Goal: Information Seeking & Learning: Find specific fact

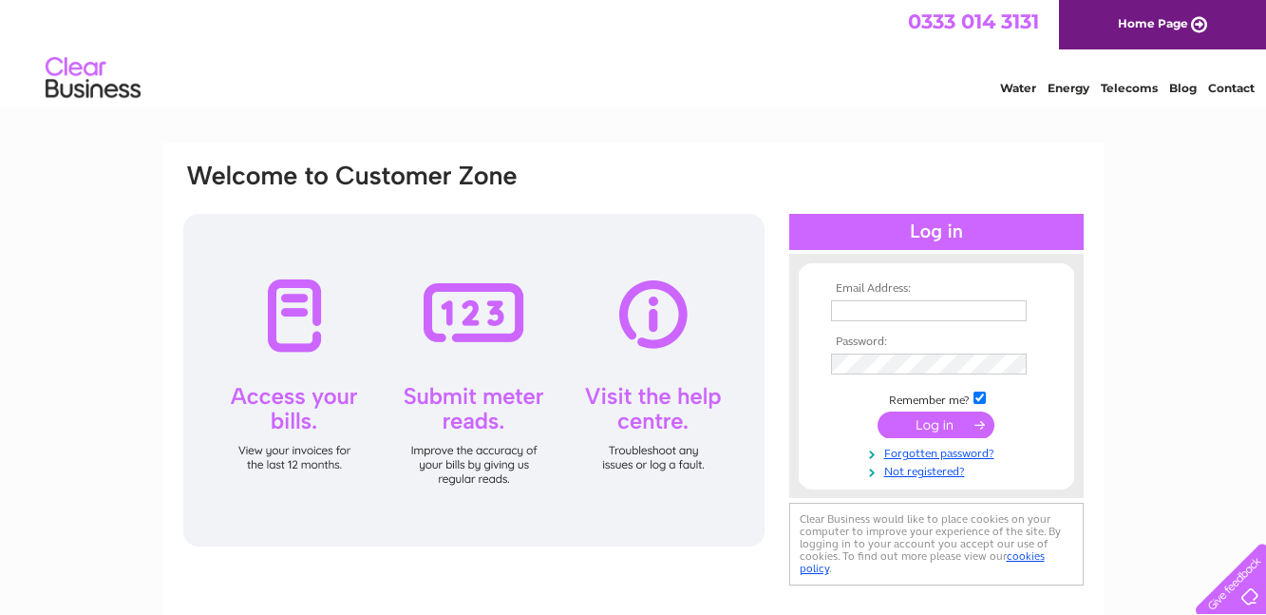
type input "sekaspeek@gmail.com"
click at [956, 423] on input "submit" at bounding box center [936, 424] width 117 height 27
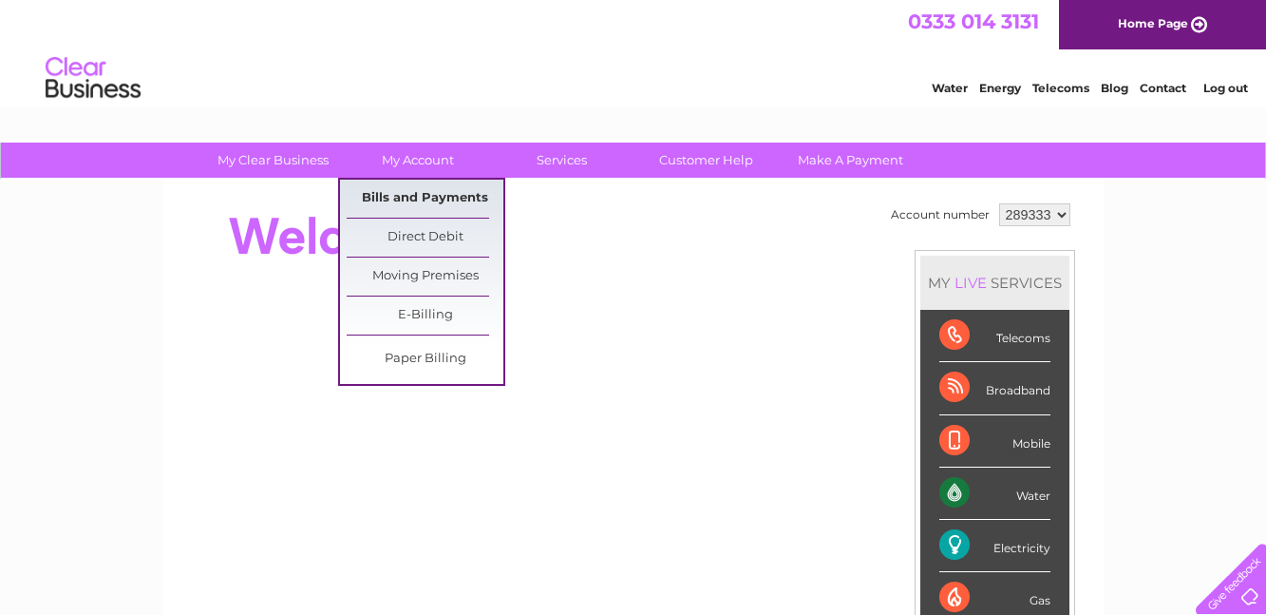
click at [430, 197] on link "Bills and Payments" at bounding box center [425, 199] width 157 height 38
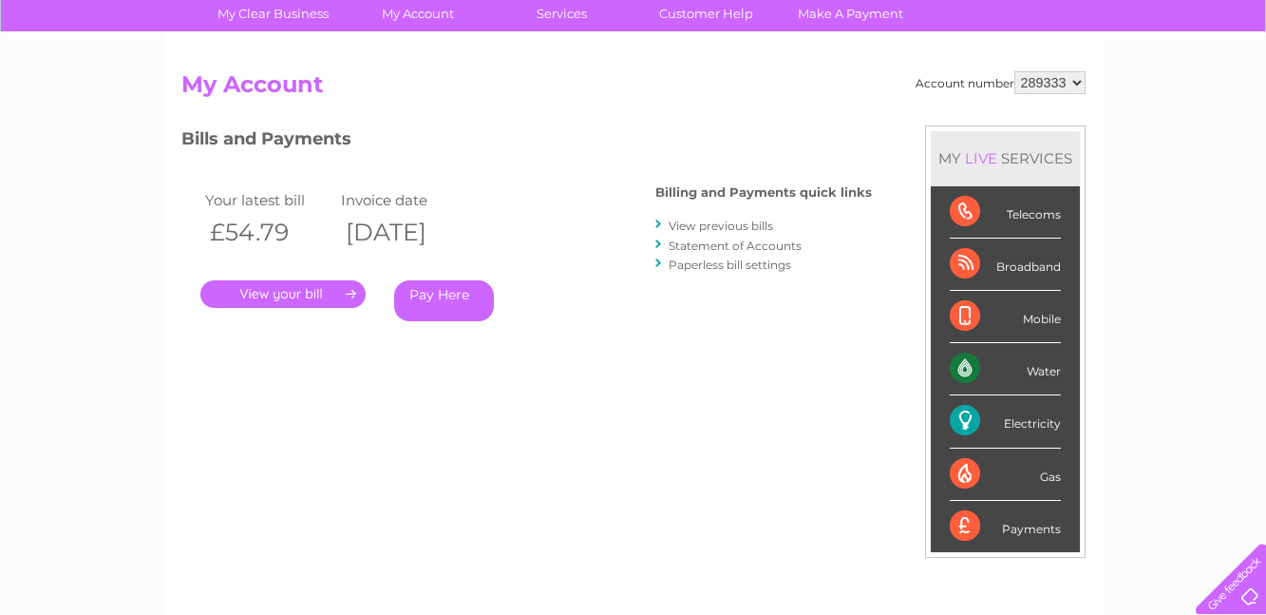
scroll to position [142, 0]
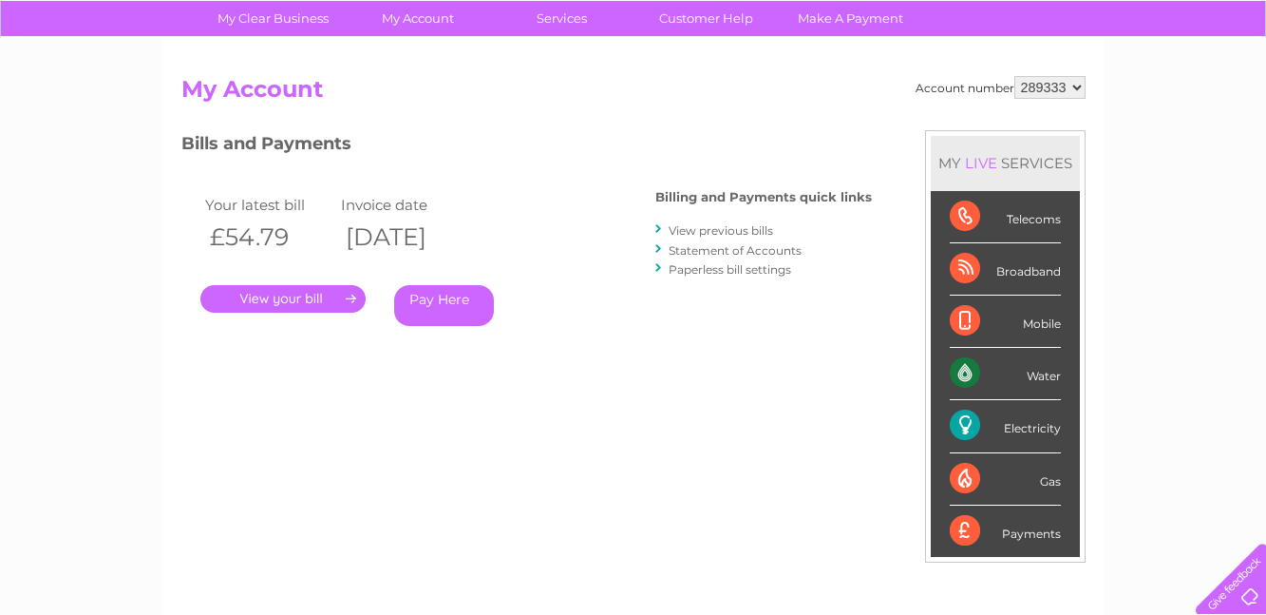
click at [337, 294] on link "." at bounding box center [282, 299] width 165 height 28
click at [725, 229] on link "View previous bills" at bounding box center [721, 230] width 104 height 14
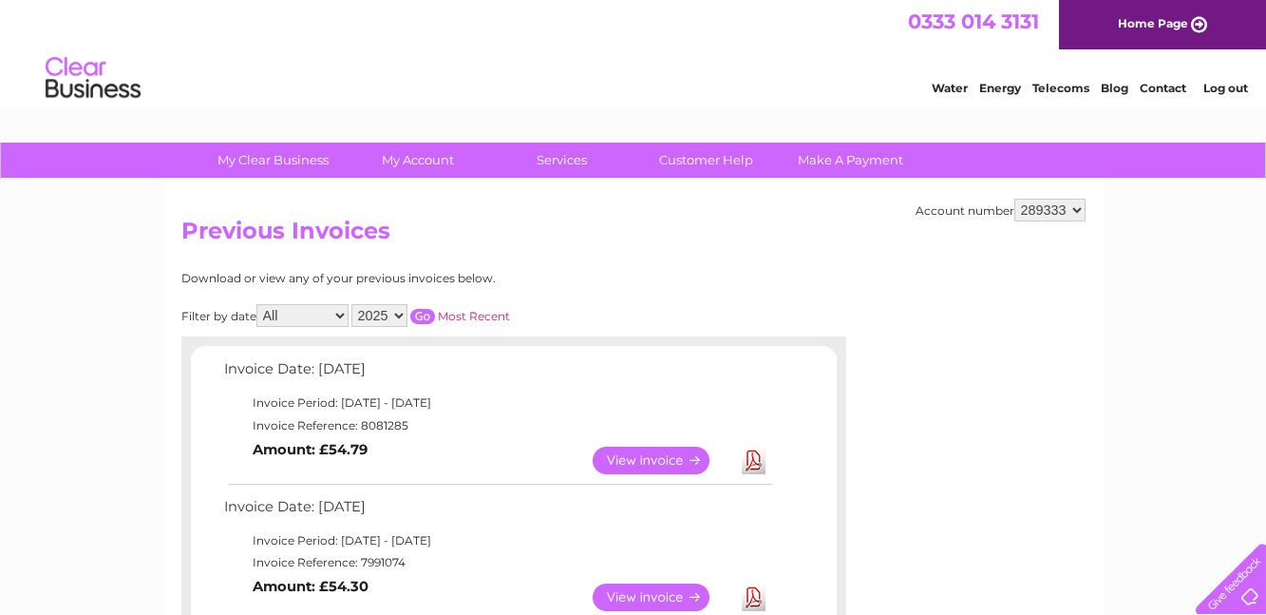
click at [403, 313] on select "2025 2024 2023 2022" at bounding box center [379, 315] width 56 height 23
select select "2024"
click at [354, 304] on select "2025 2024 2023 2022" at bounding box center [379, 315] width 56 height 23
click at [429, 311] on input "button" at bounding box center [422, 316] width 25 height 15
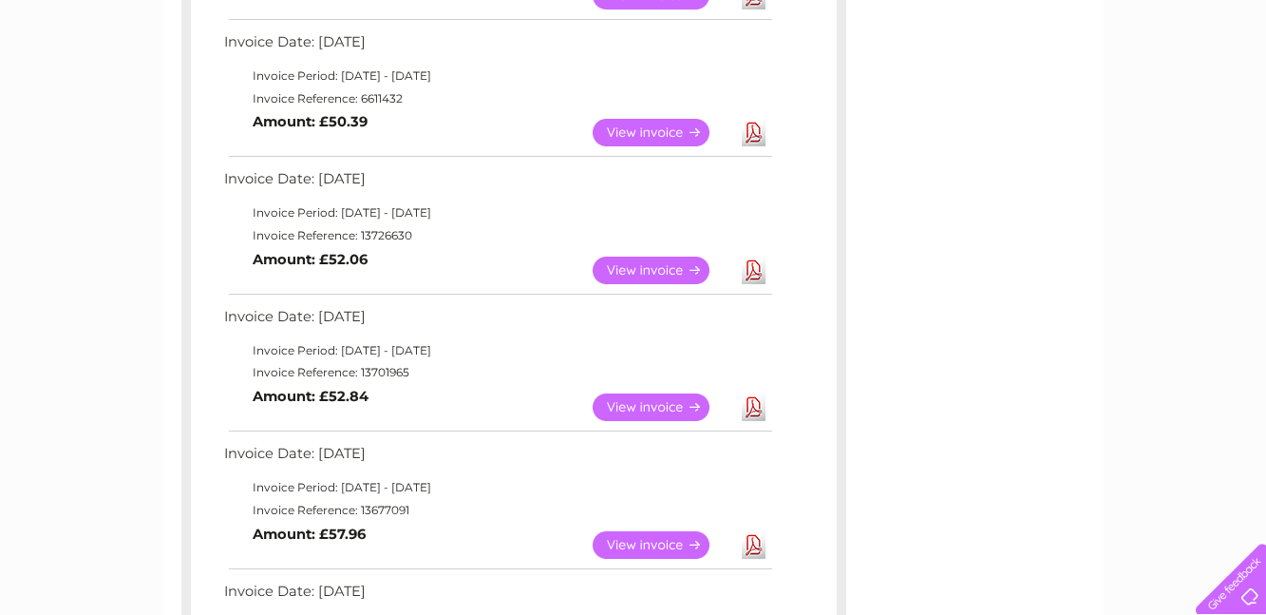
scroll to position [1148, 0]
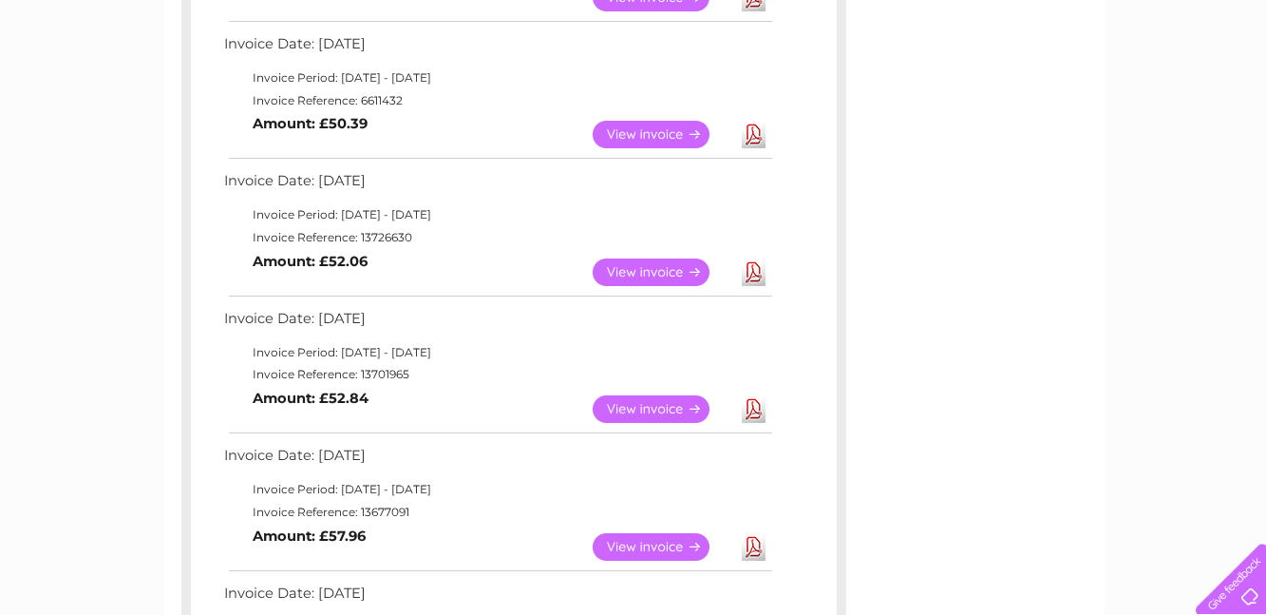
click at [662, 409] on link "View" at bounding box center [663, 409] width 140 height 28
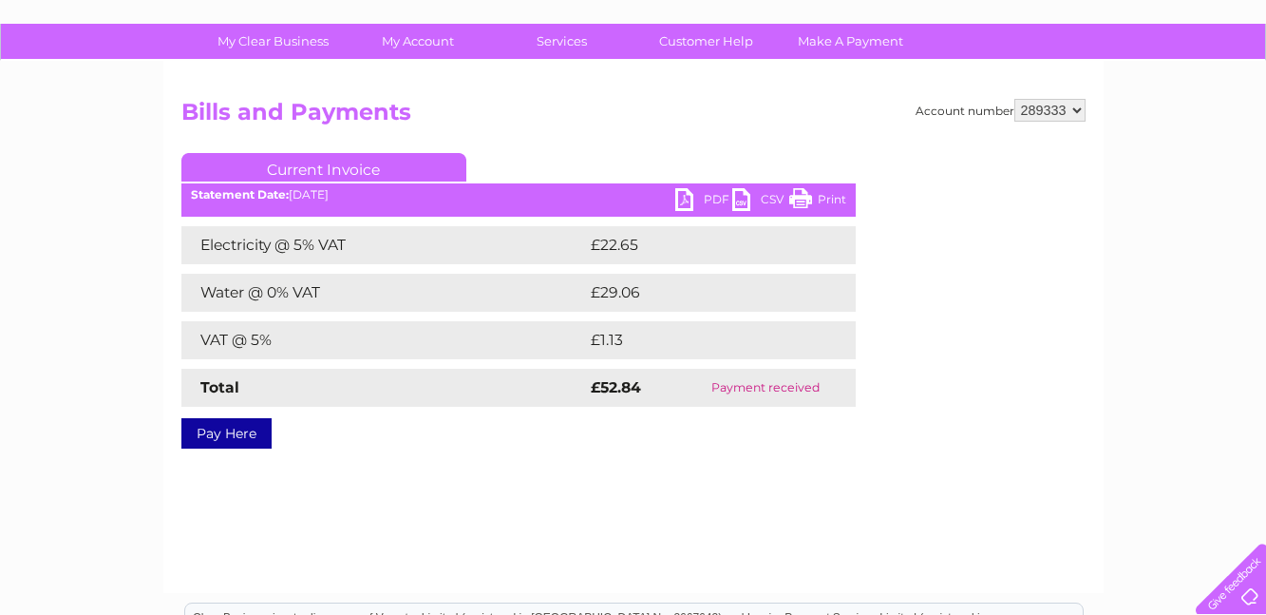
scroll to position [20, 0]
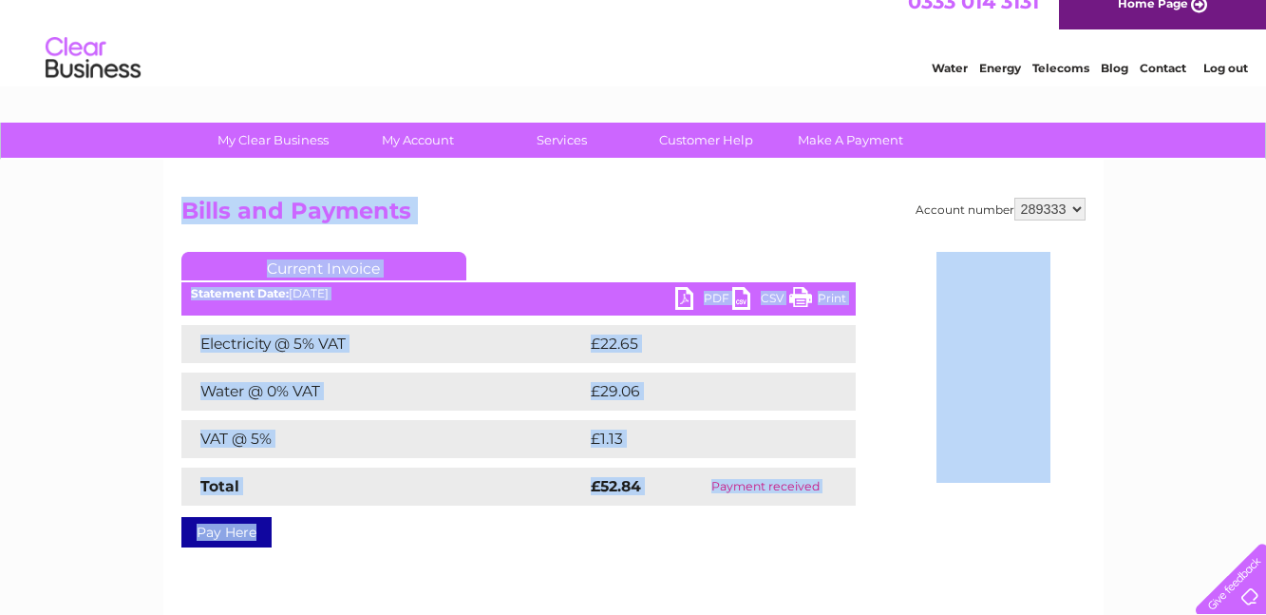
drag, startPoint x: 161, startPoint y: 205, endPoint x: 854, endPoint y: 510, distance: 757.5
click at [854, 510] on div "My Clear Business Login Details My Details My Preferences Link Account My Accou…" at bounding box center [633, 570] width 1266 height 894
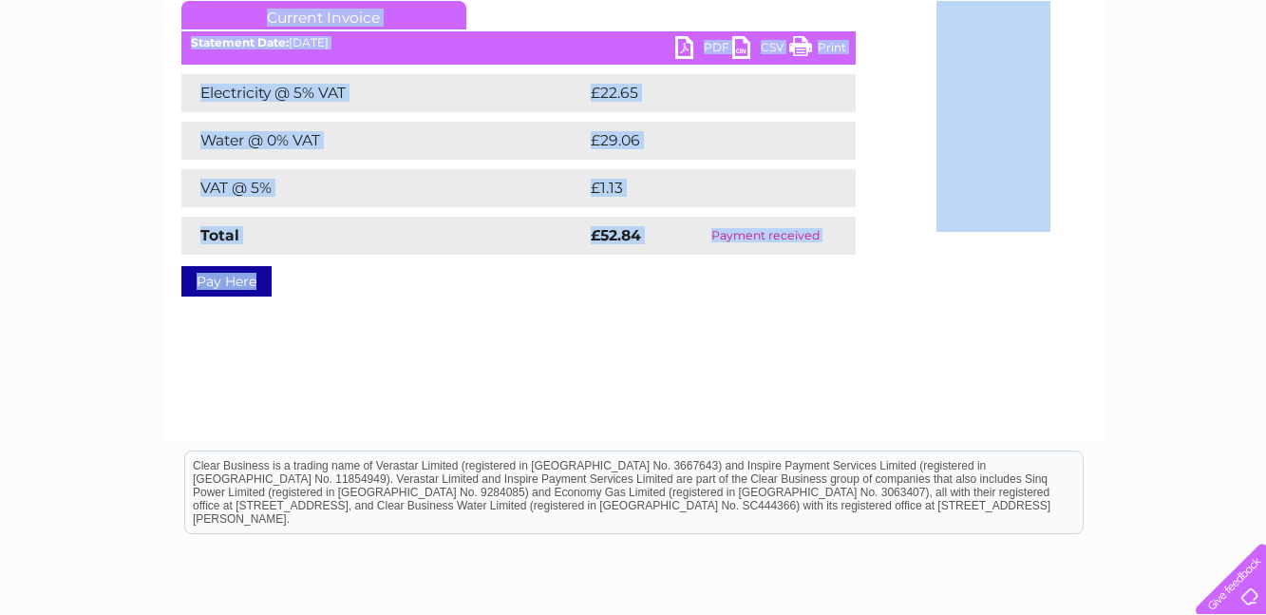
scroll to position [273, 0]
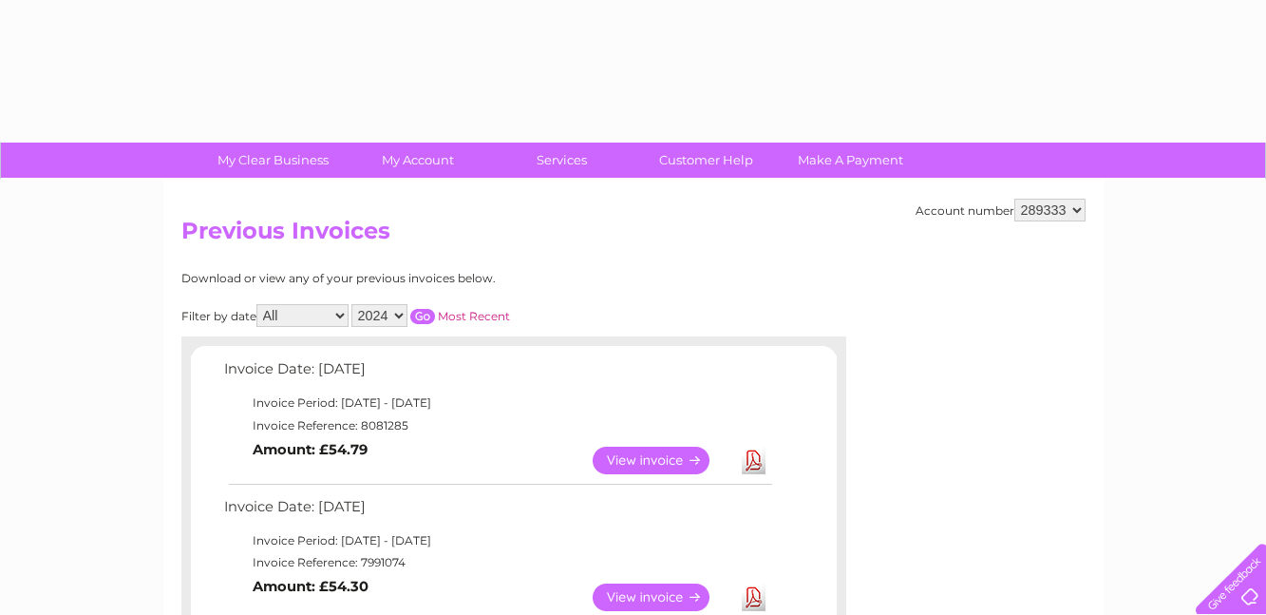
select select "2024"
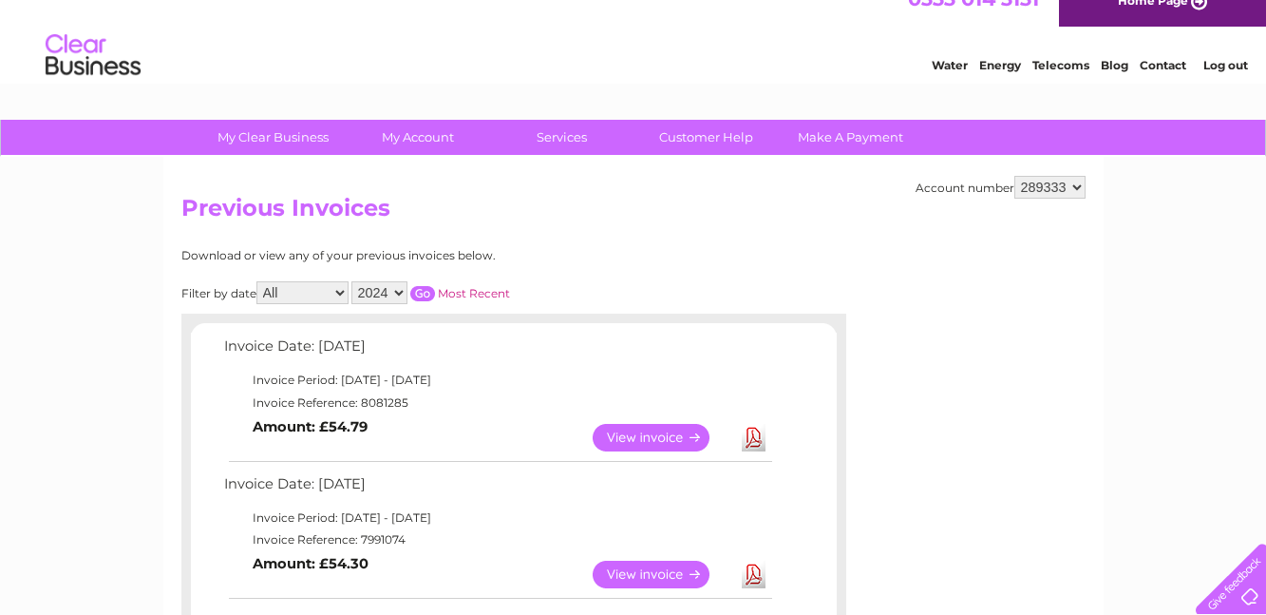
scroll to position [19, 0]
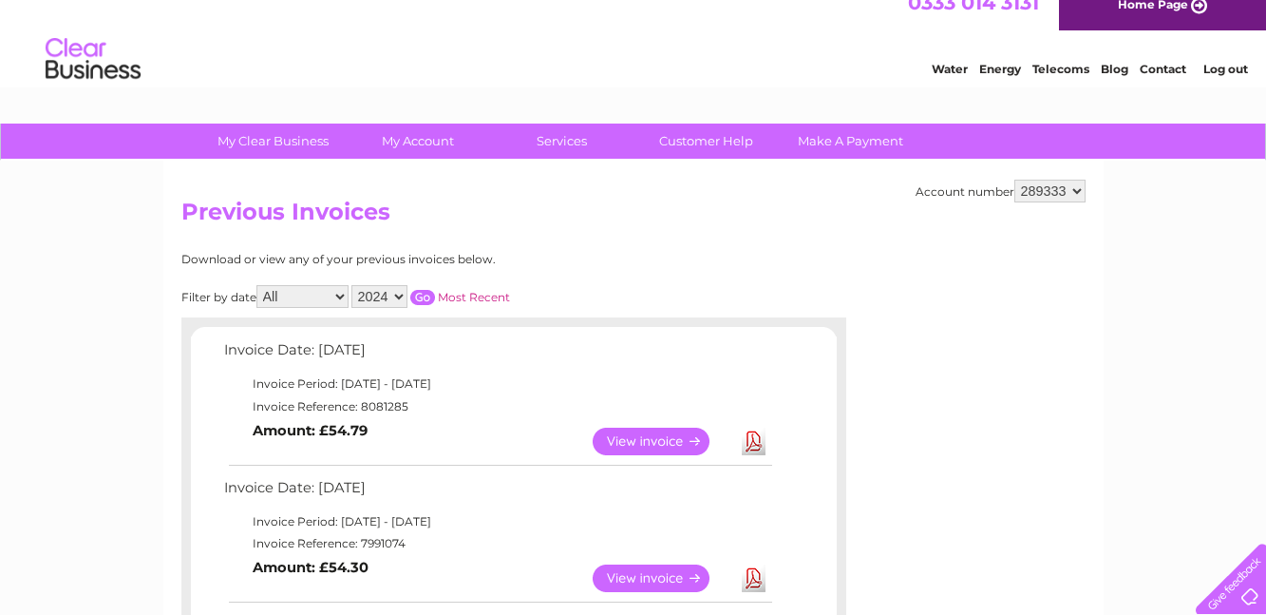
click at [430, 293] on input "button" at bounding box center [422, 297] width 25 height 15
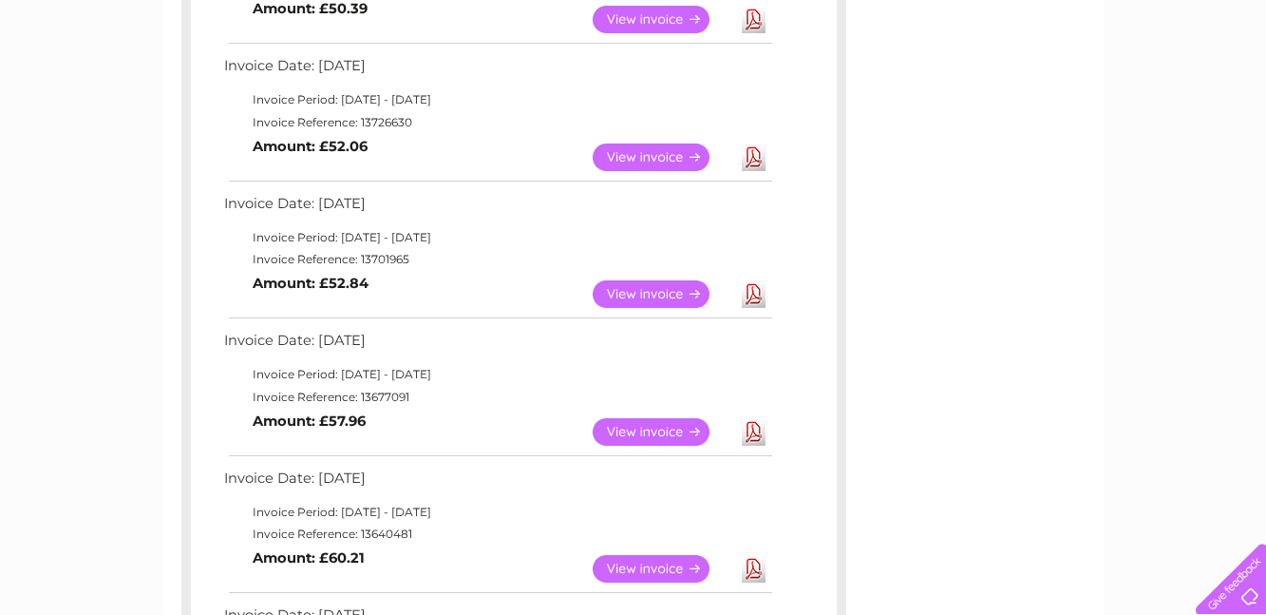
scroll to position [1256, 0]
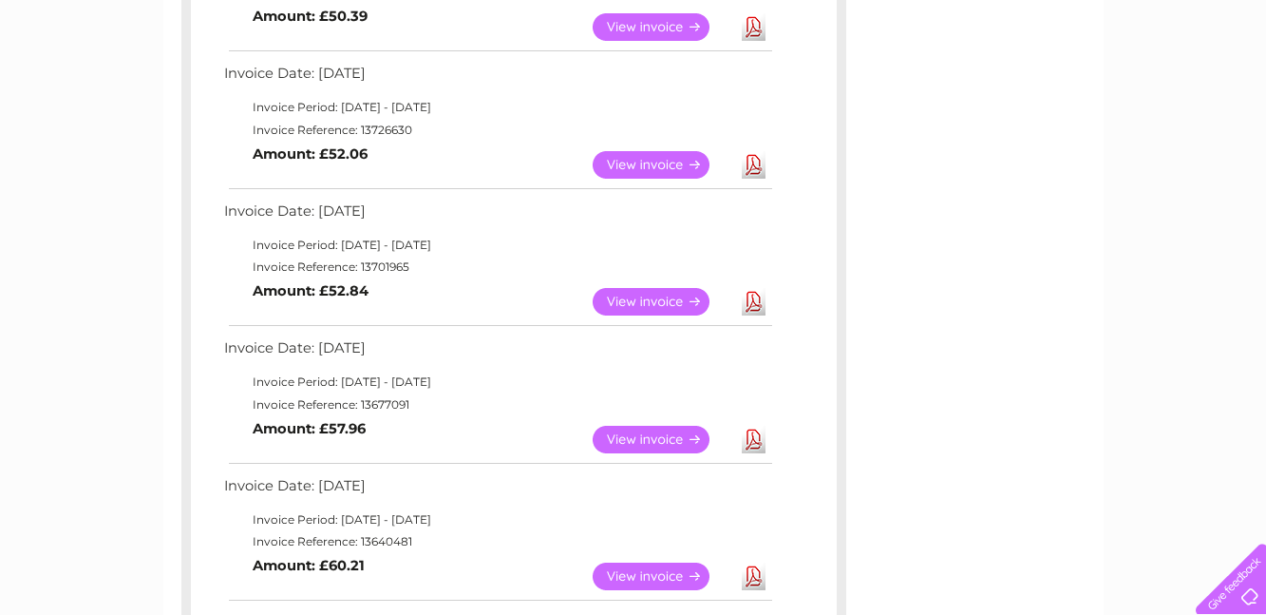
click at [650, 164] on link "View" at bounding box center [663, 165] width 140 height 28
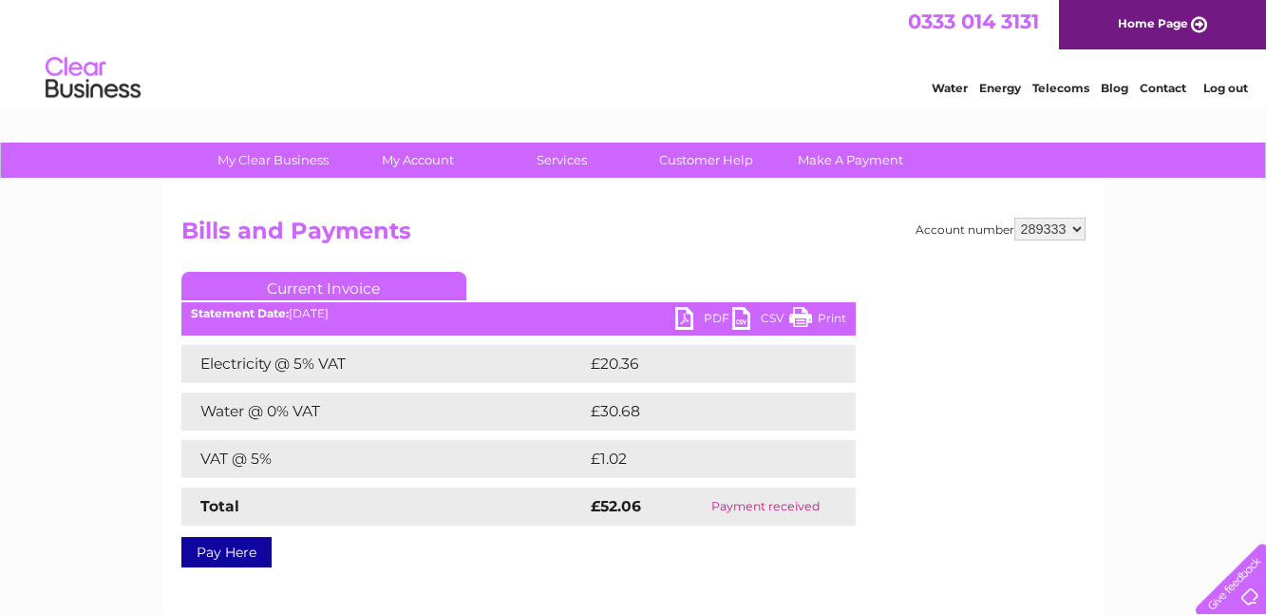
drag, startPoint x: 170, startPoint y: 226, endPoint x: 833, endPoint y: 514, distance: 722.8
click at [833, 514] on div "Account number 289333 Bills and Payments Current Invoice PDF CSV Print £20.36" at bounding box center [633, 446] width 940 height 532
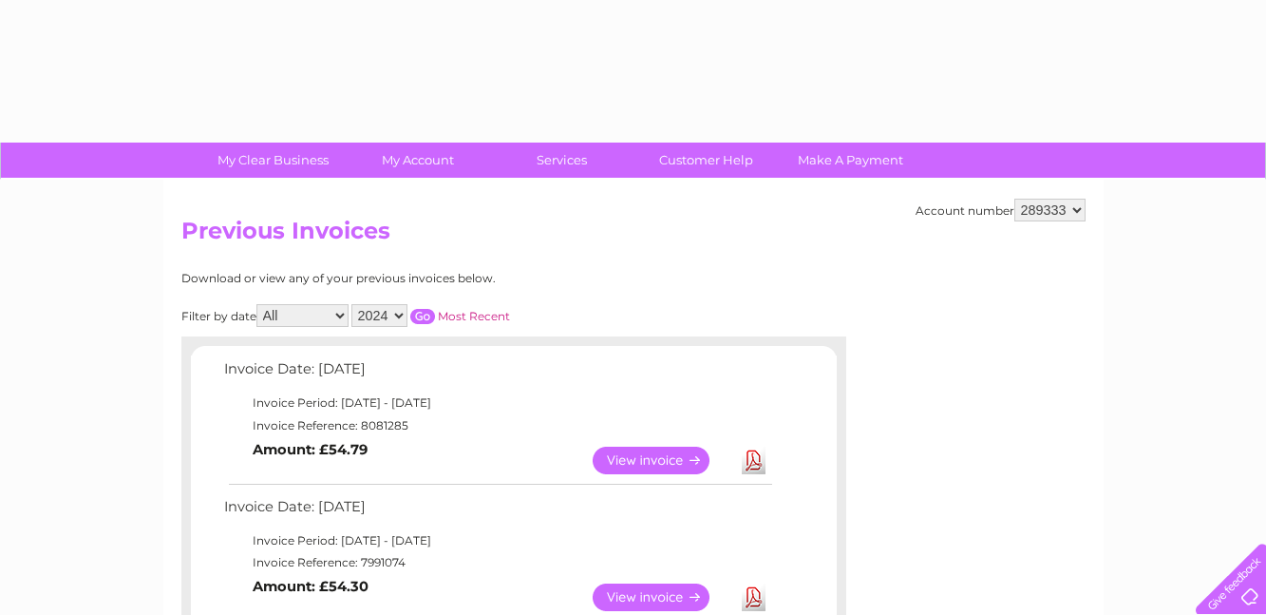
select select "2024"
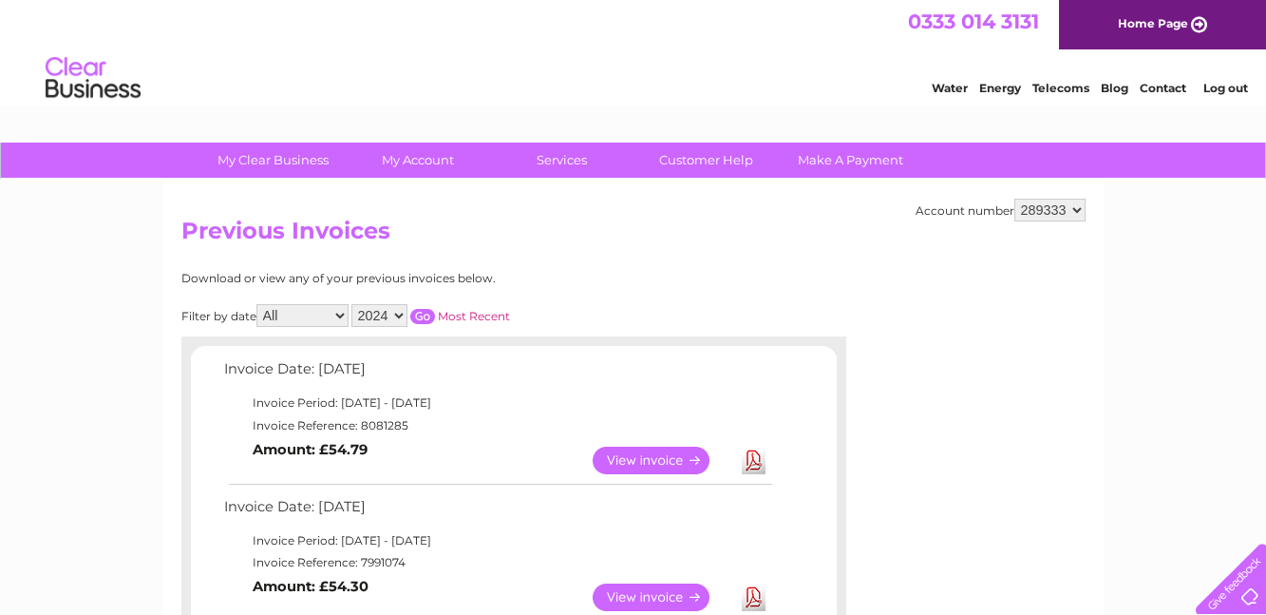
click at [427, 311] on input "button" at bounding box center [422, 316] width 25 height 15
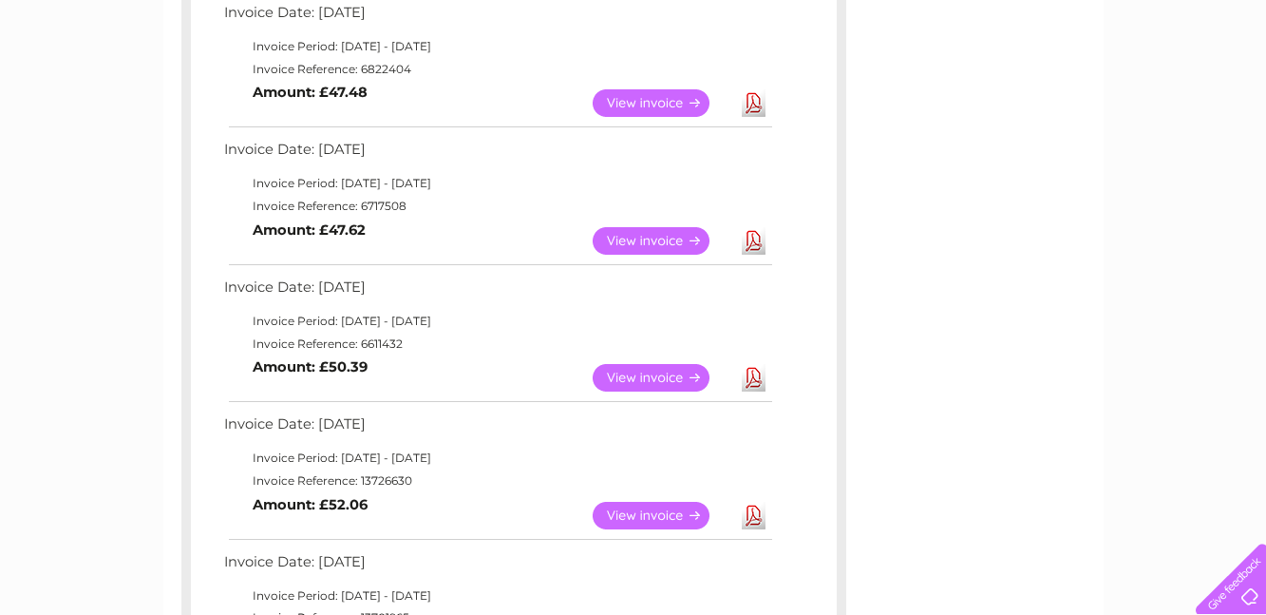
scroll to position [896, 0]
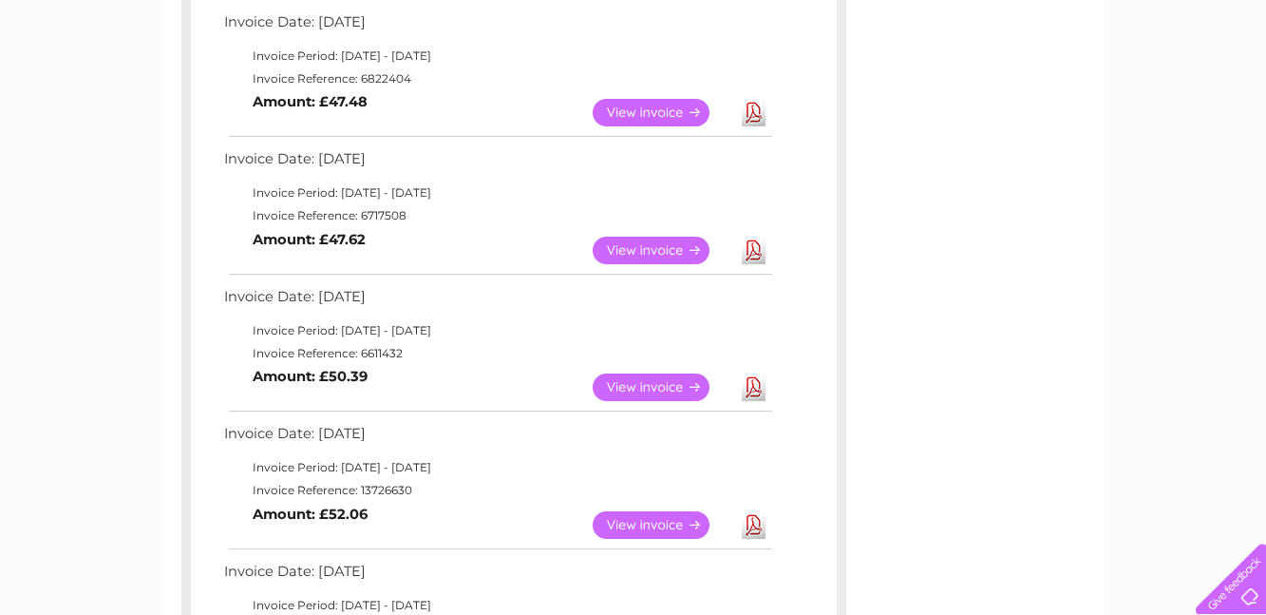
click at [654, 381] on link "View" at bounding box center [663, 387] width 140 height 28
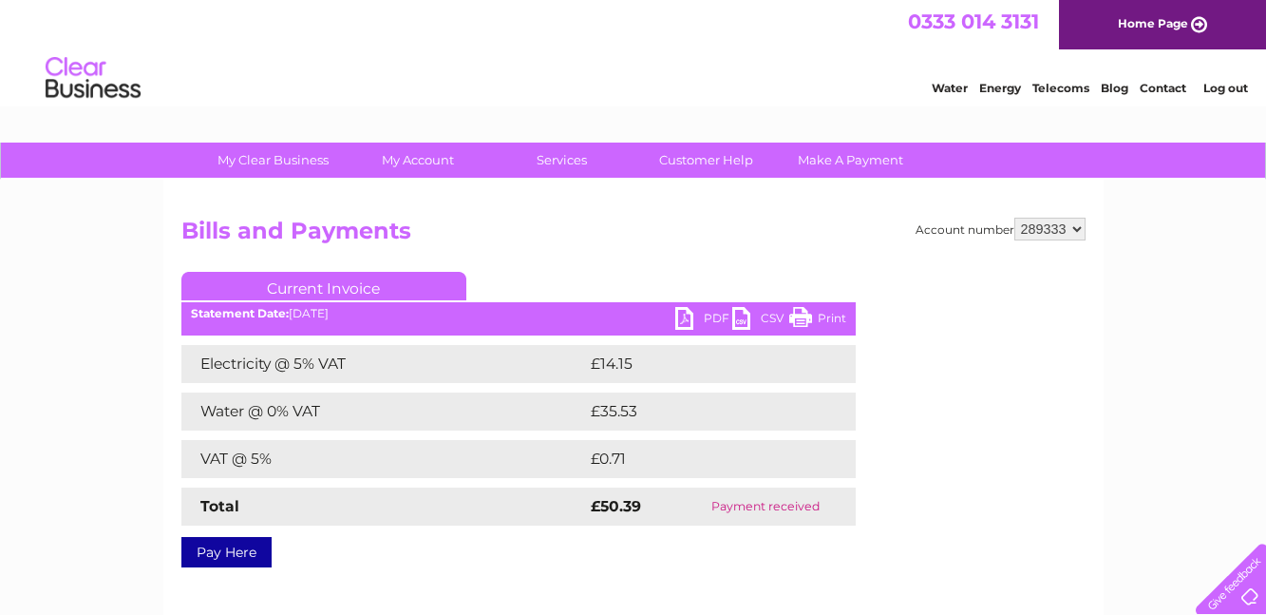
drag, startPoint x: 426, startPoint y: 376, endPoint x: 822, endPoint y: 502, distance: 415.8
click at [822, 502] on div "Account number 289333 Bills and Payments Current Invoice PDF CSV Print £14.15" at bounding box center [633, 389] width 904 height 343
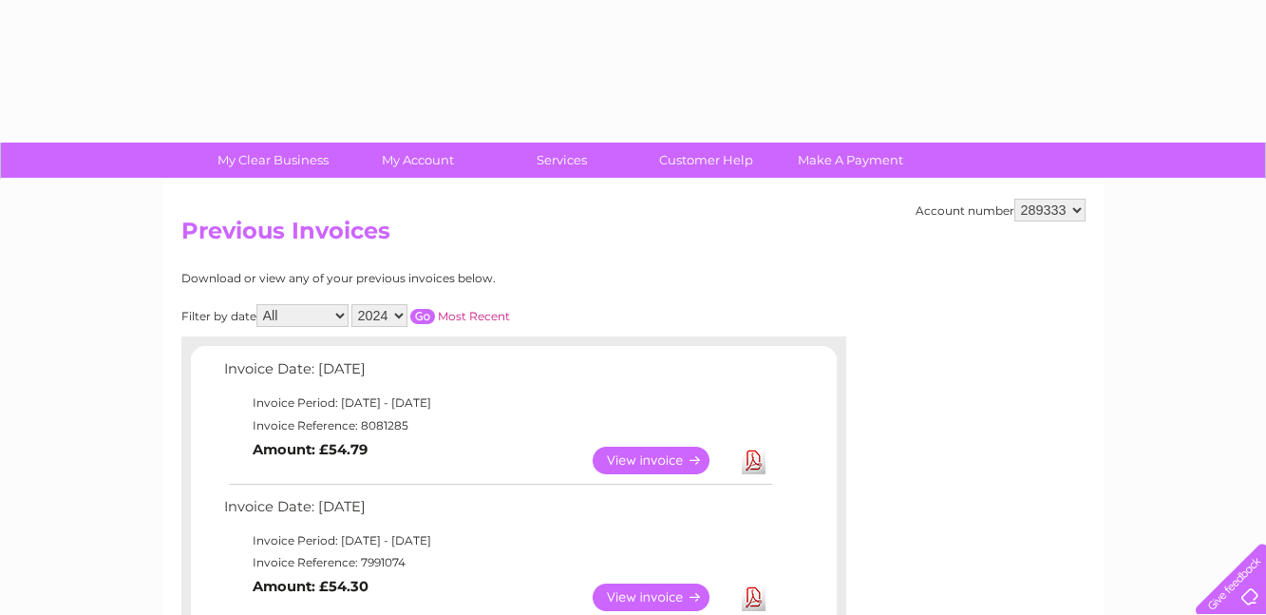
select select "2024"
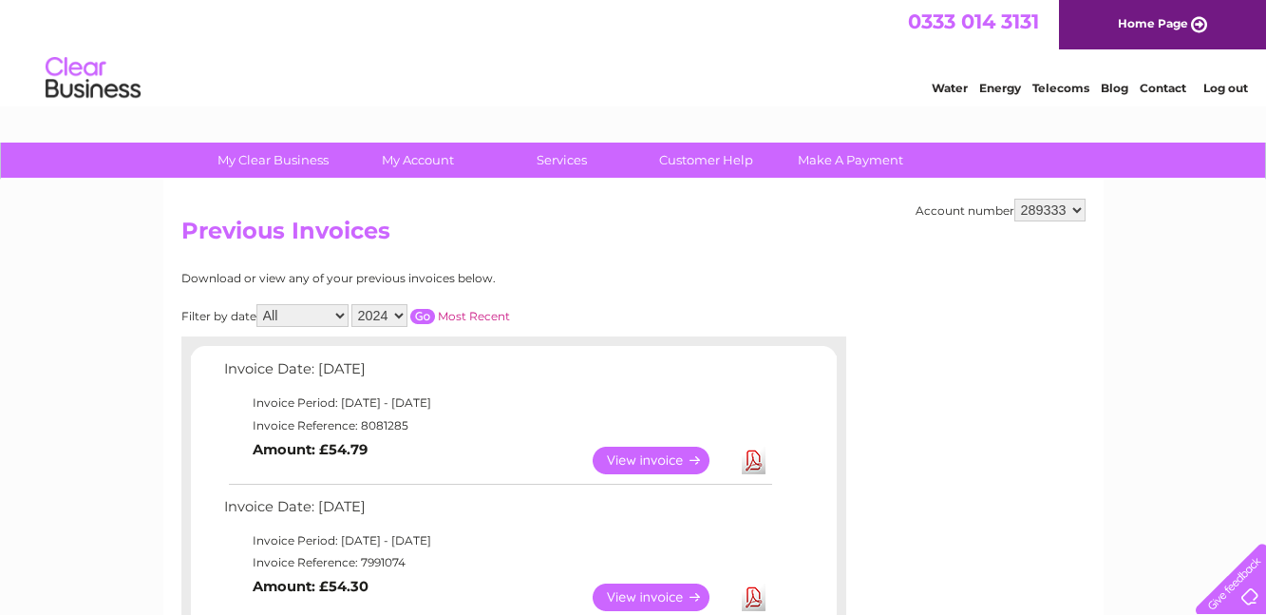
click at [428, 309] on input "button" at bounding box center [422, 316] width 25 height 15
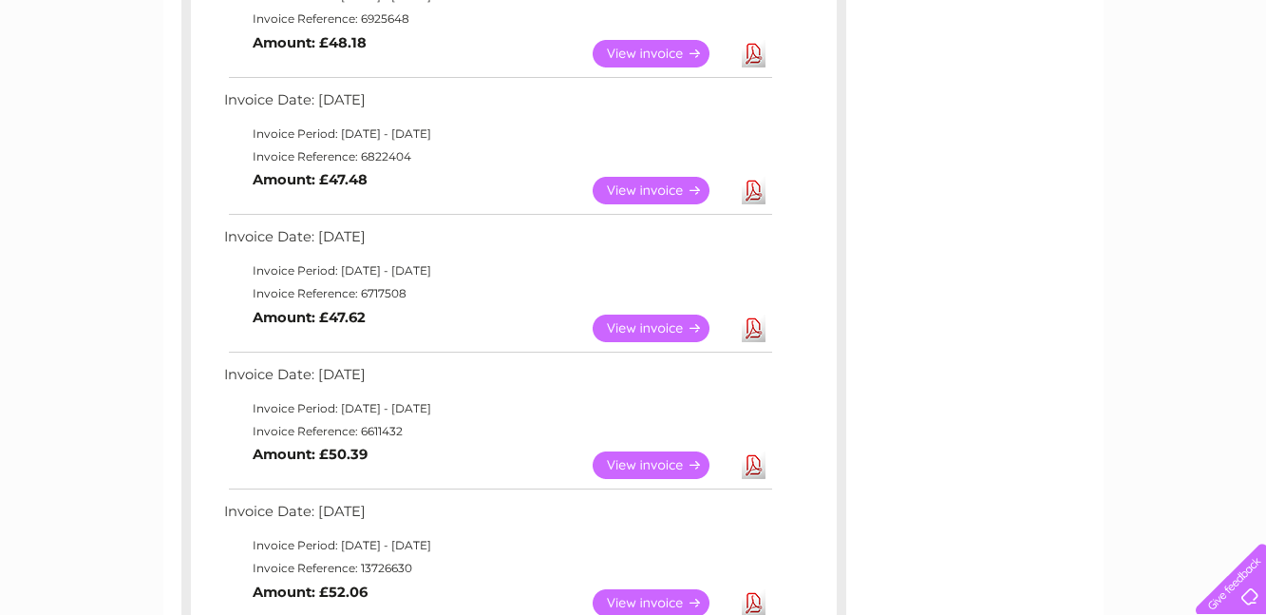
scroll to position [819, 0]
click at [631, 322] on link "View" at bounding box center [663, 327] width 140 height 28
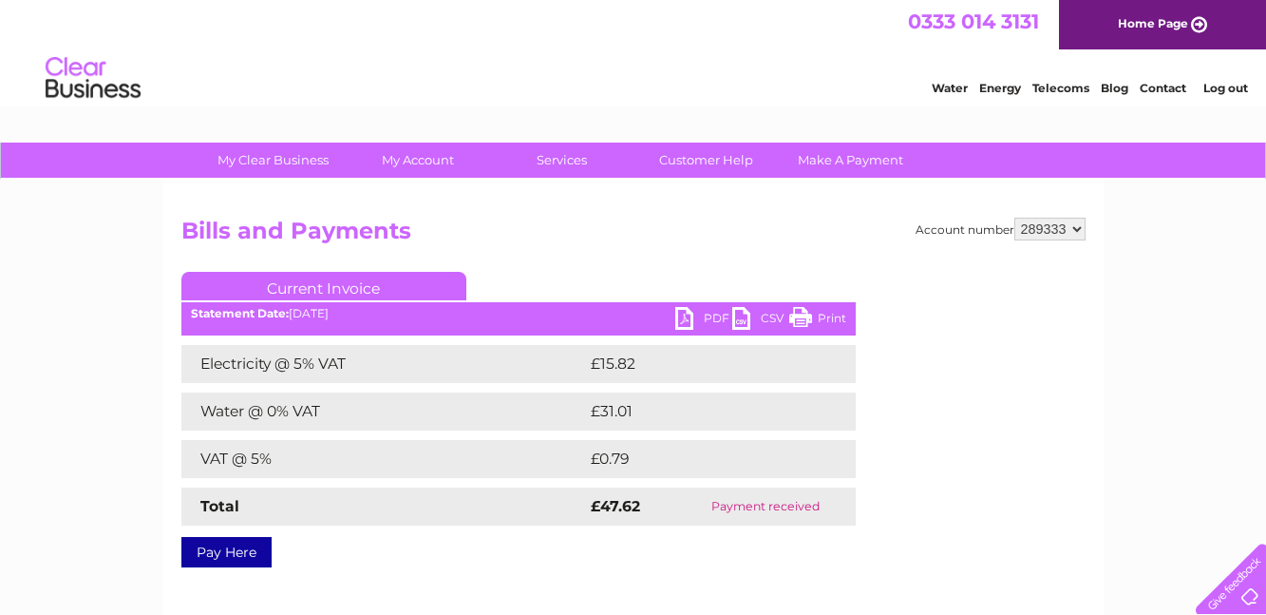
click at [817, 314] on link "Print" at bounding box center [817, 321] width 57 height 28
drag, startPoint x: 373, startPoint y: 268, endPoint x: 832, endPoint y: 495, distance: 511.9
click at [832, 495] on div "Account number 289333 Bills and Payments Current Invoice PDF CSV Print £15.82" at bounding box center [633, 446] width 940 height 532
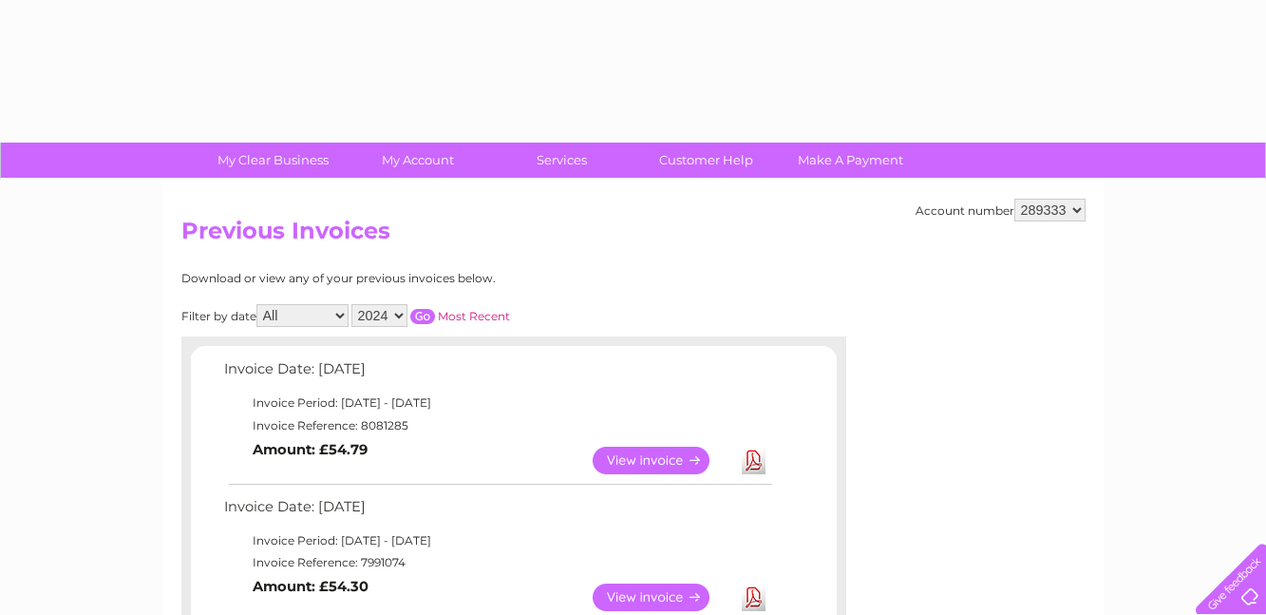
select select "2024"
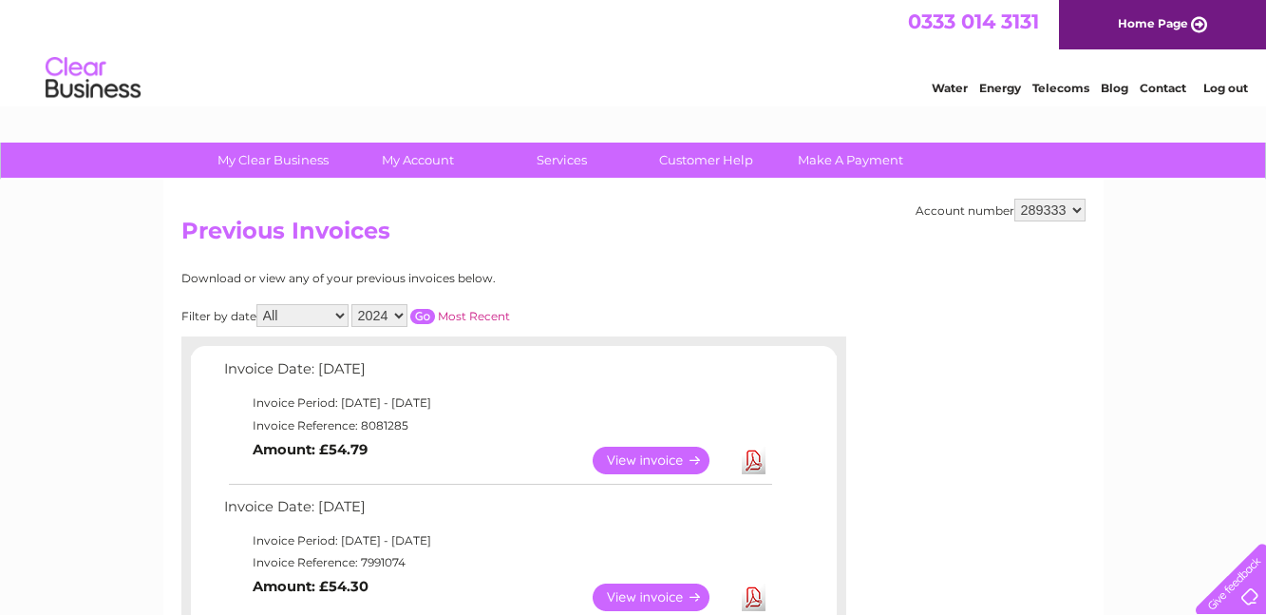
click at [430, 313] on input "button" at bounding box center [422, 316] width 25 height 15
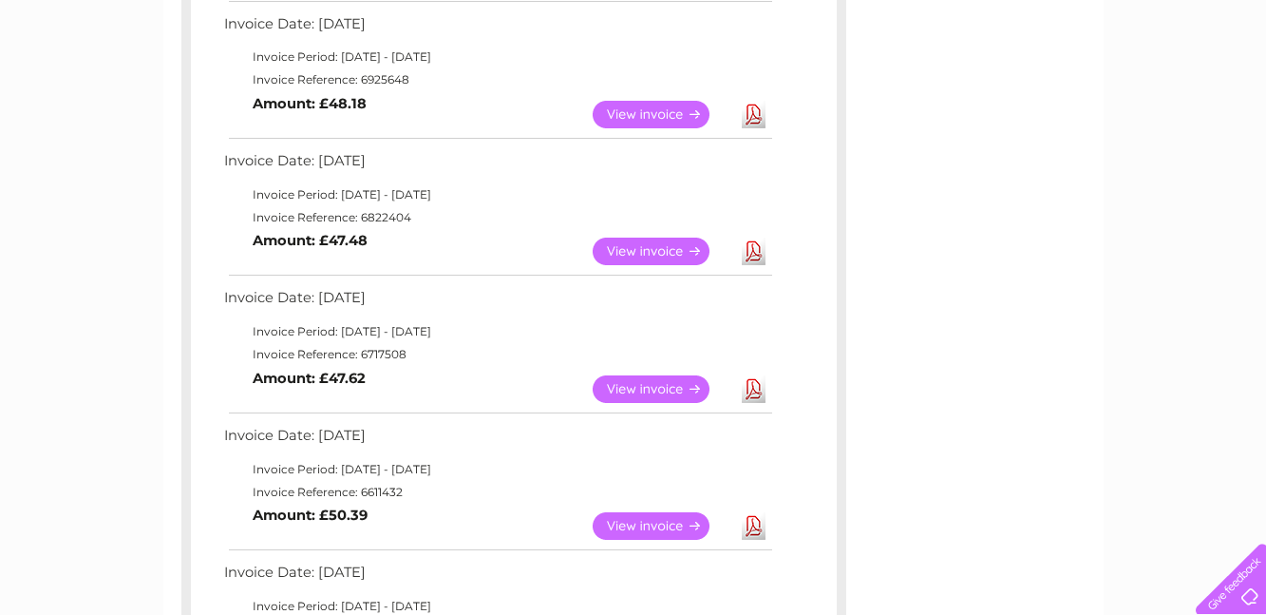
scroll to position [734, 0]
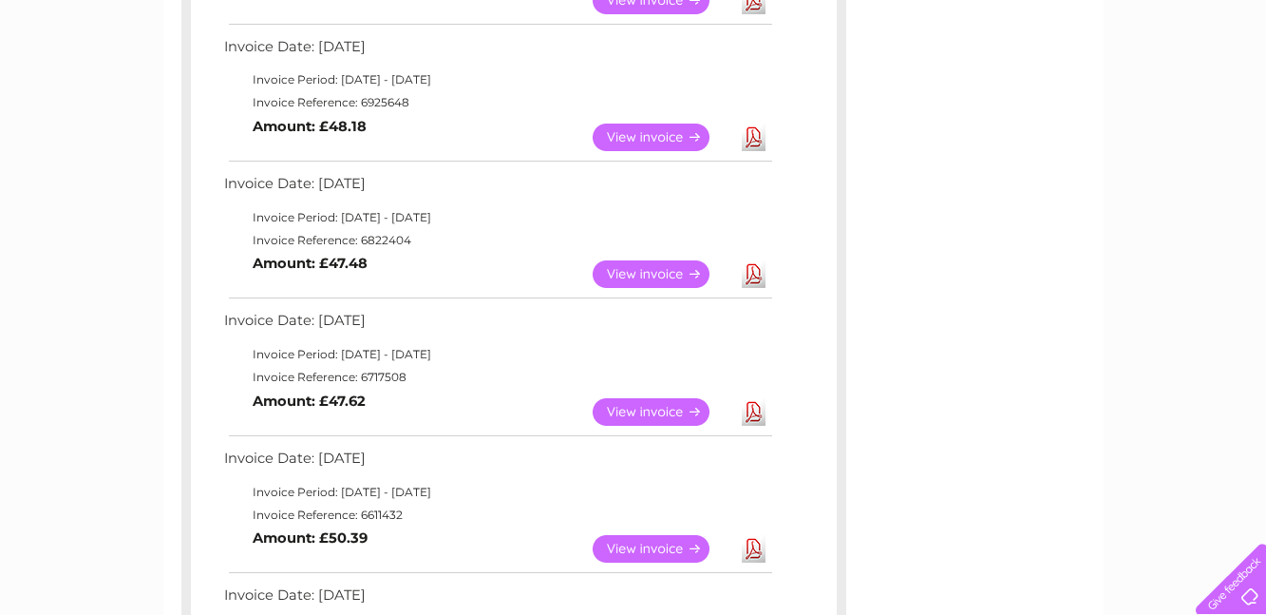
click at [671, 265] on link "View" at bounding box center [663, 274] width 140 height 28
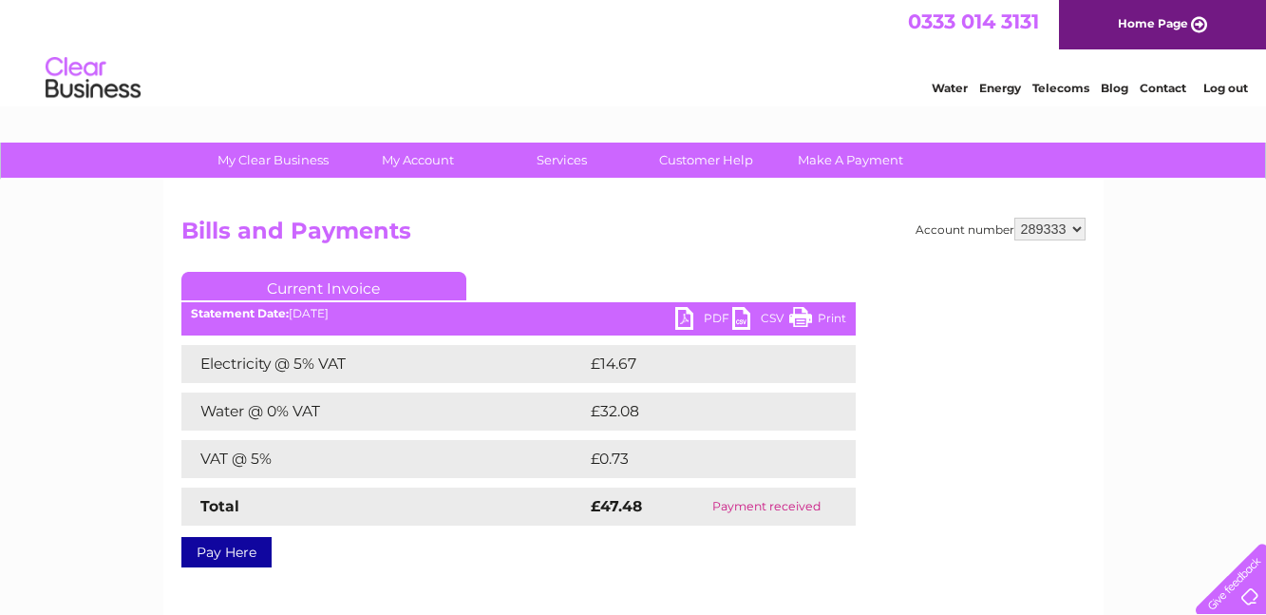
drag, startPoint x: 183, startPoint y: 225, endPoint x: 837, endPoint y: 502, distance: 709.9
click at [837, 502] on div "Account number 289333 Bills and Payments Current Invoice PDF CSV Print £14.67" at bounding box center [633, 389] width 904 height 343
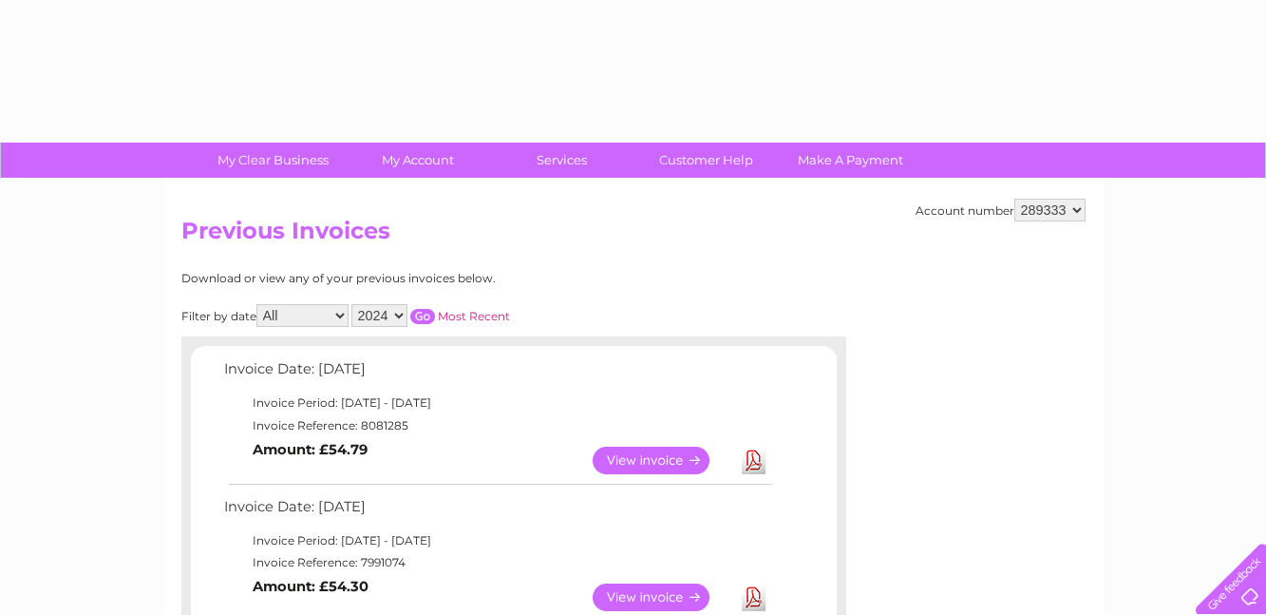
select select "2024"
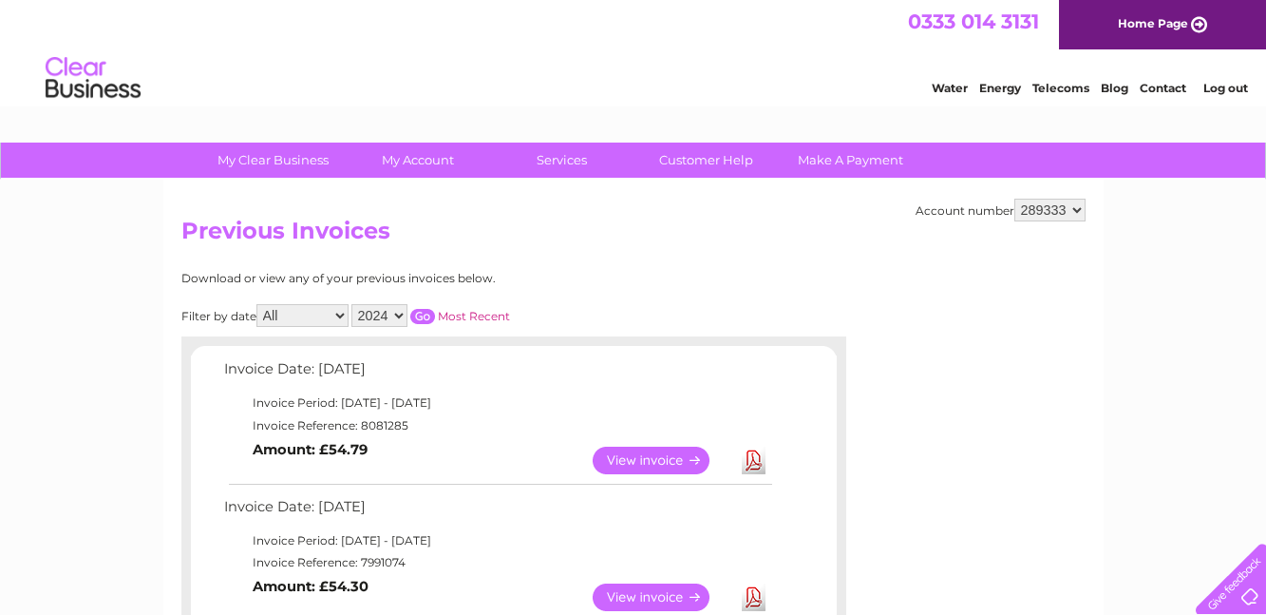
click at [434, 309] on input "button" at bounding box center [422, 316] width 25 height 15
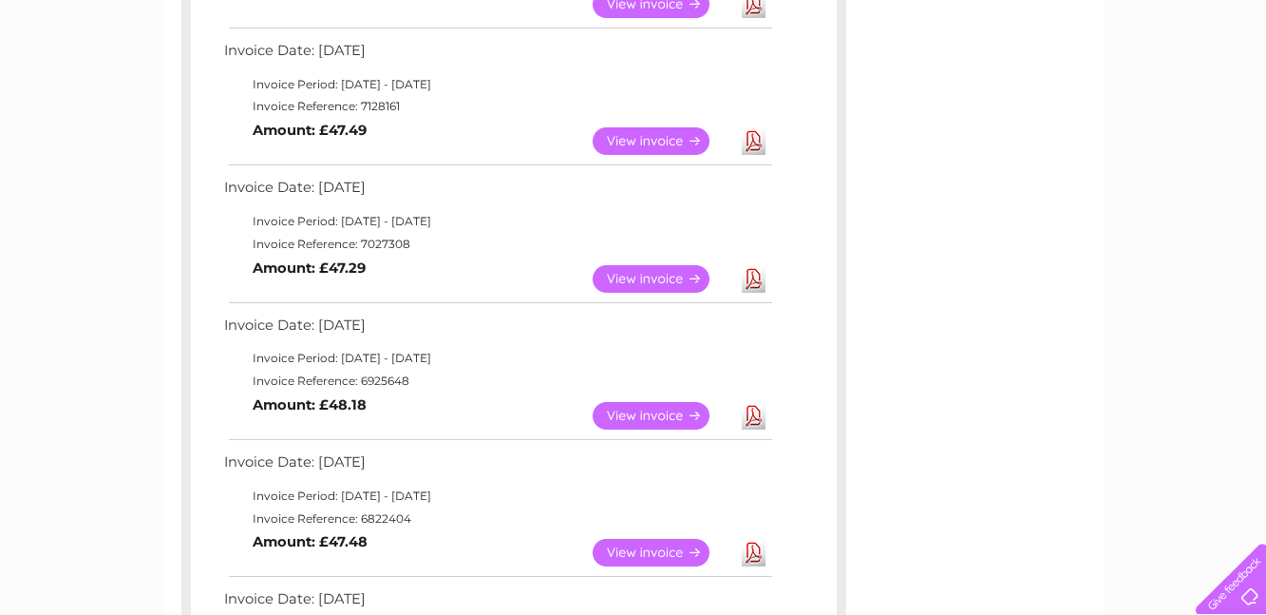
scroll to position [473, 0]
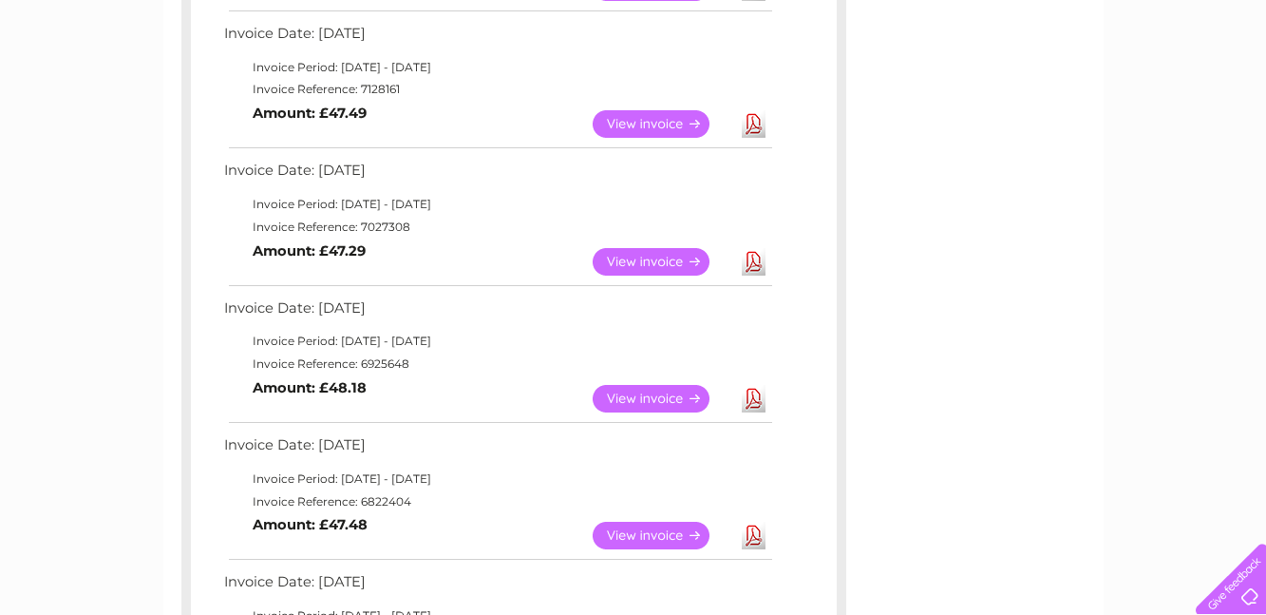
click at [651, 397] on link "View" at bounding box center [663, 399] width 140 height 28
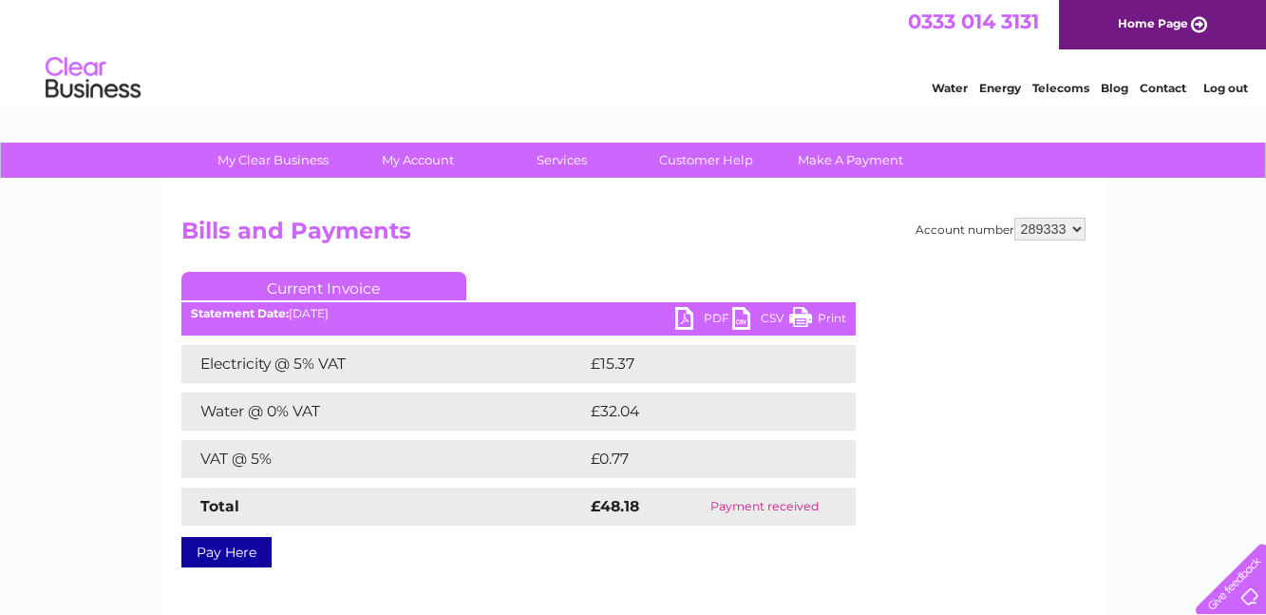
drag, startPoint x: 180, startPoint y: 230, endPoint x: 827, endPoint y: 497, distance: 699.8
click at [827, 497] on div "Account number 289333 Bills and Payments Current Invoice PDF CSV Print £15.37" at bounding box center [633, 389] width 904 height 343
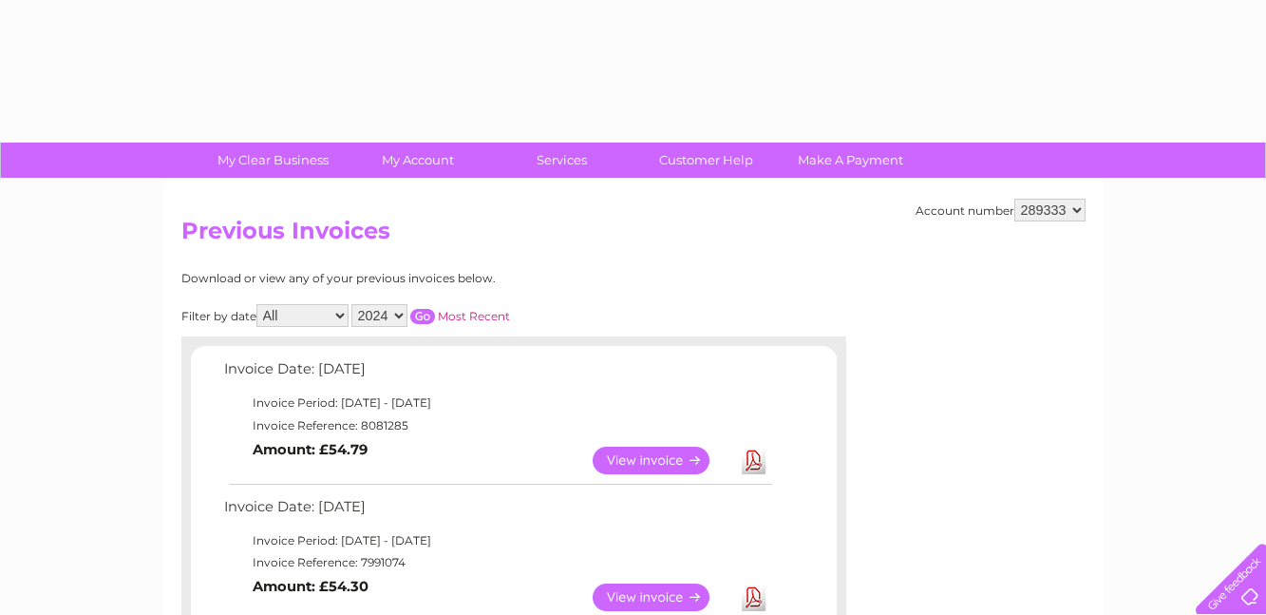
select select "2024"
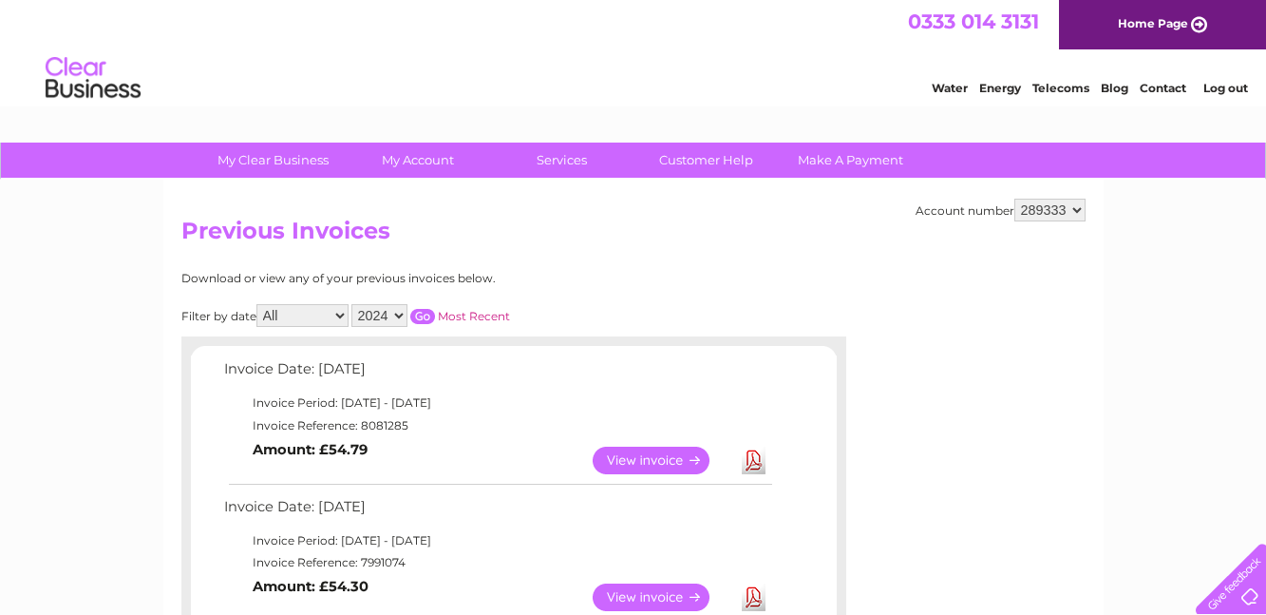
click at [426, 313] on input "button" at bounding box center [422, 316] width 25 height 15
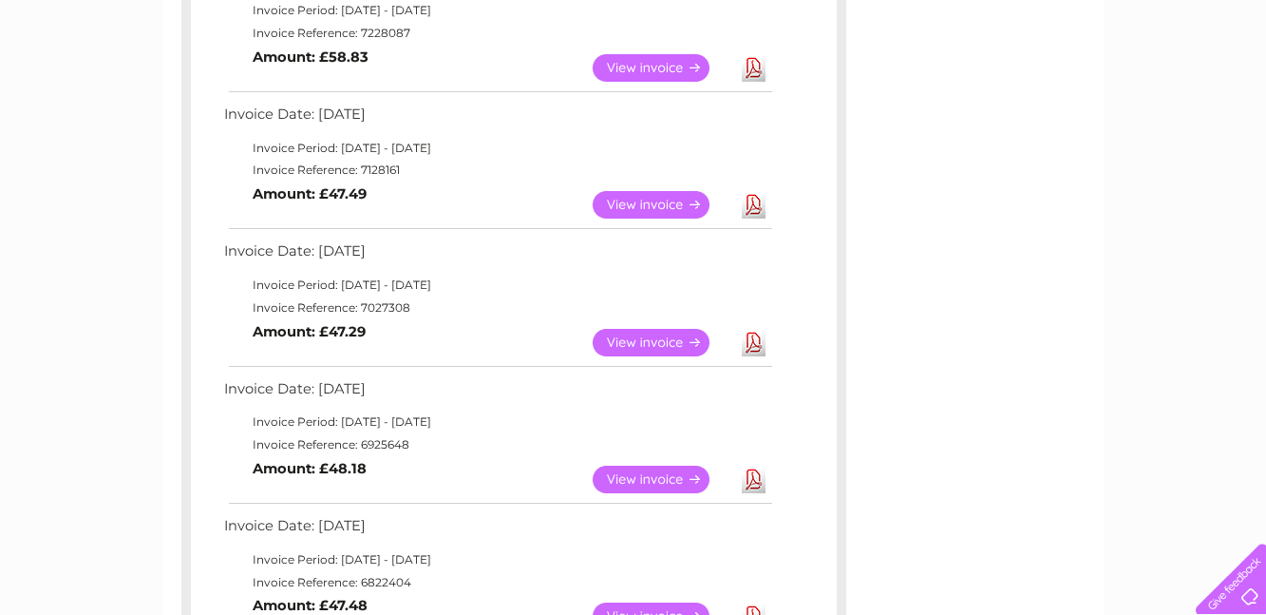
scroll to position [384, 0]
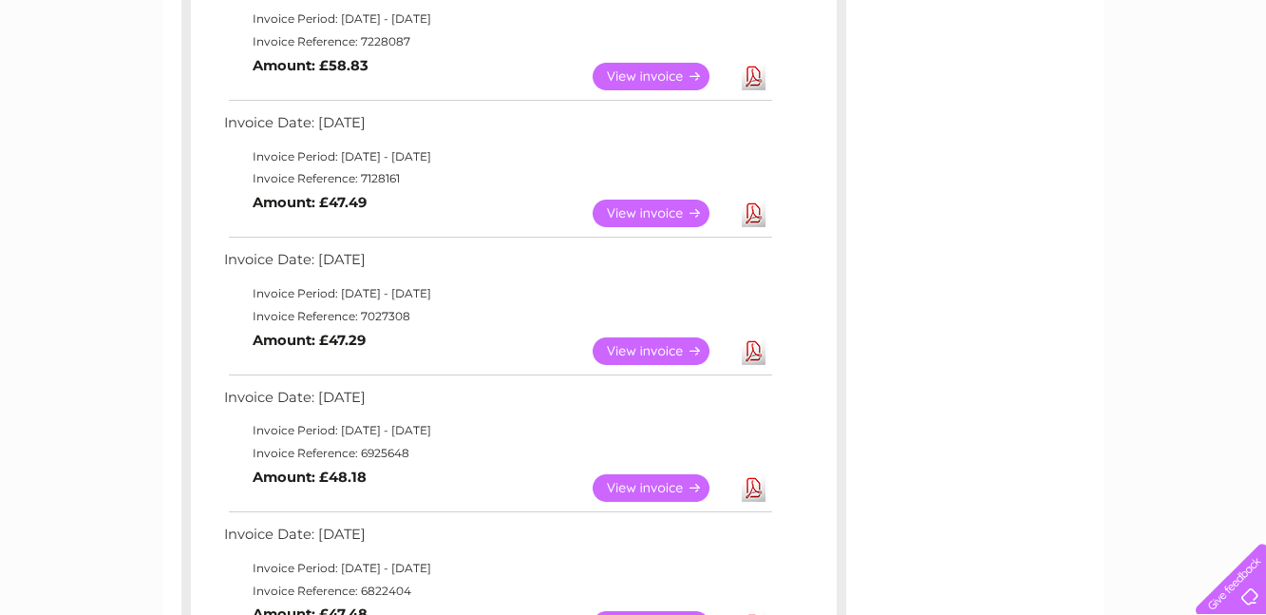
click at [654, 346] on link "View" at bounding box center [663, 351] width 140 height 28
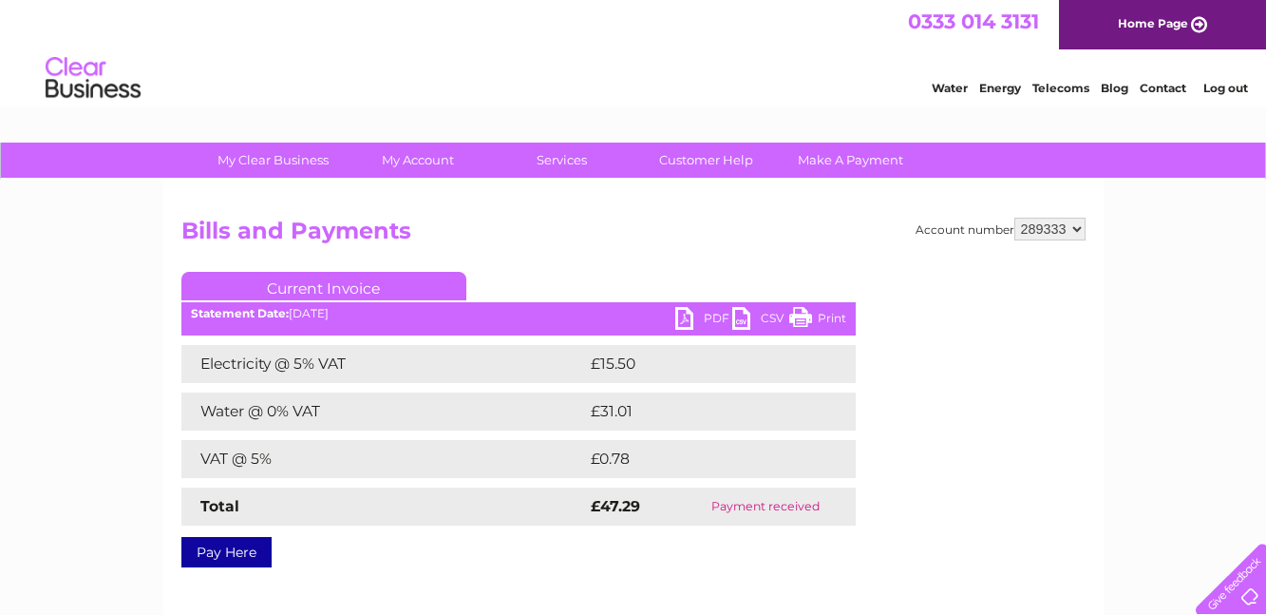
click at [181, 227] on div "Account number 289333 Bills and Payments Current Invoice PDF CSV Print £15.50" at bounding box center [633, 446] width 940 height 532
click at [189, 225] on h2 "Bills and Payments" at bounding box center [633, 236] width 904 height 36
click at [180, 217] on div "Account number 289333 Bills and Payments Current Invoice PDF CSV Print £15.50" at bounding box center [633, 446] width 940 height 532
drag, startPoint x: 186, startPoint y: 218, endPoint x: 543, endPoint y: 219, distance: 357.2
click at [543, 219] on h2 "Bills and Payments" at bounding box center [633, 236] width 904 height 36
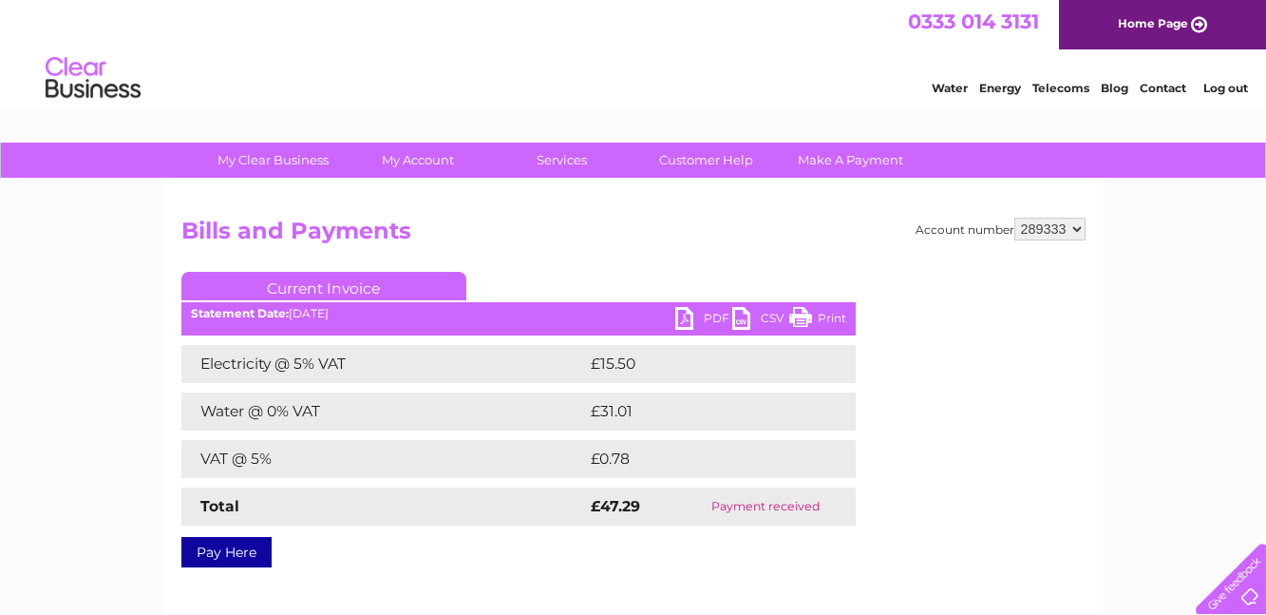
drag, startPoint x: 179, startPoint y: 229, endPoint x: 817, endPoint y: 503, distance: 694.8
click at [817, 503] on div "Account number 289333 Bills and Payments Current Invoice PDF CSV Print £15.50" at bounding box center [633, 446] width 940 height 532
